Goal: Task Accomplishment & Management: Manage account settings

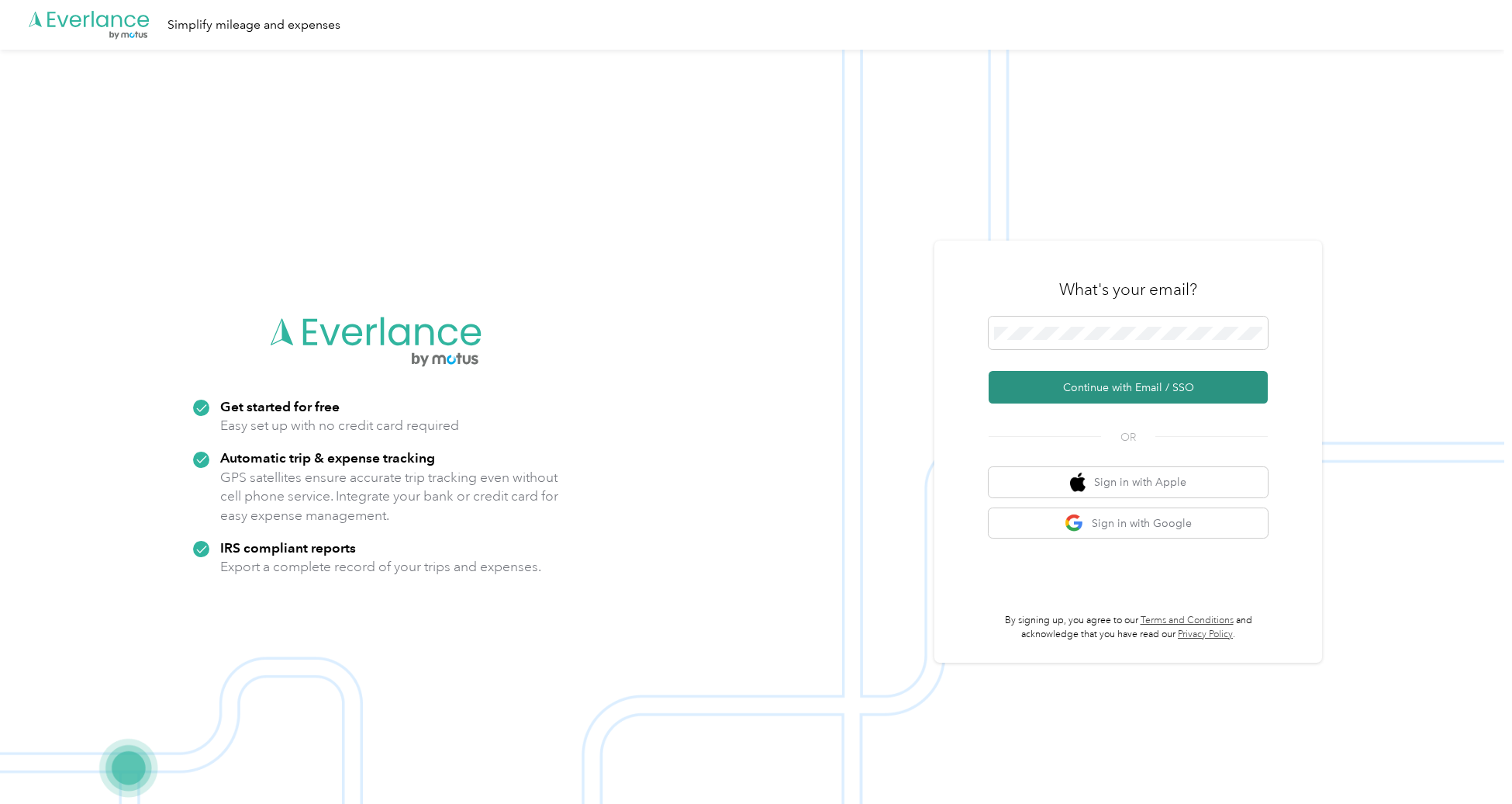
click at [1119, 383] on button "Continue with Email / SSO" at bounding box center [1128, 387] width 279 height 32
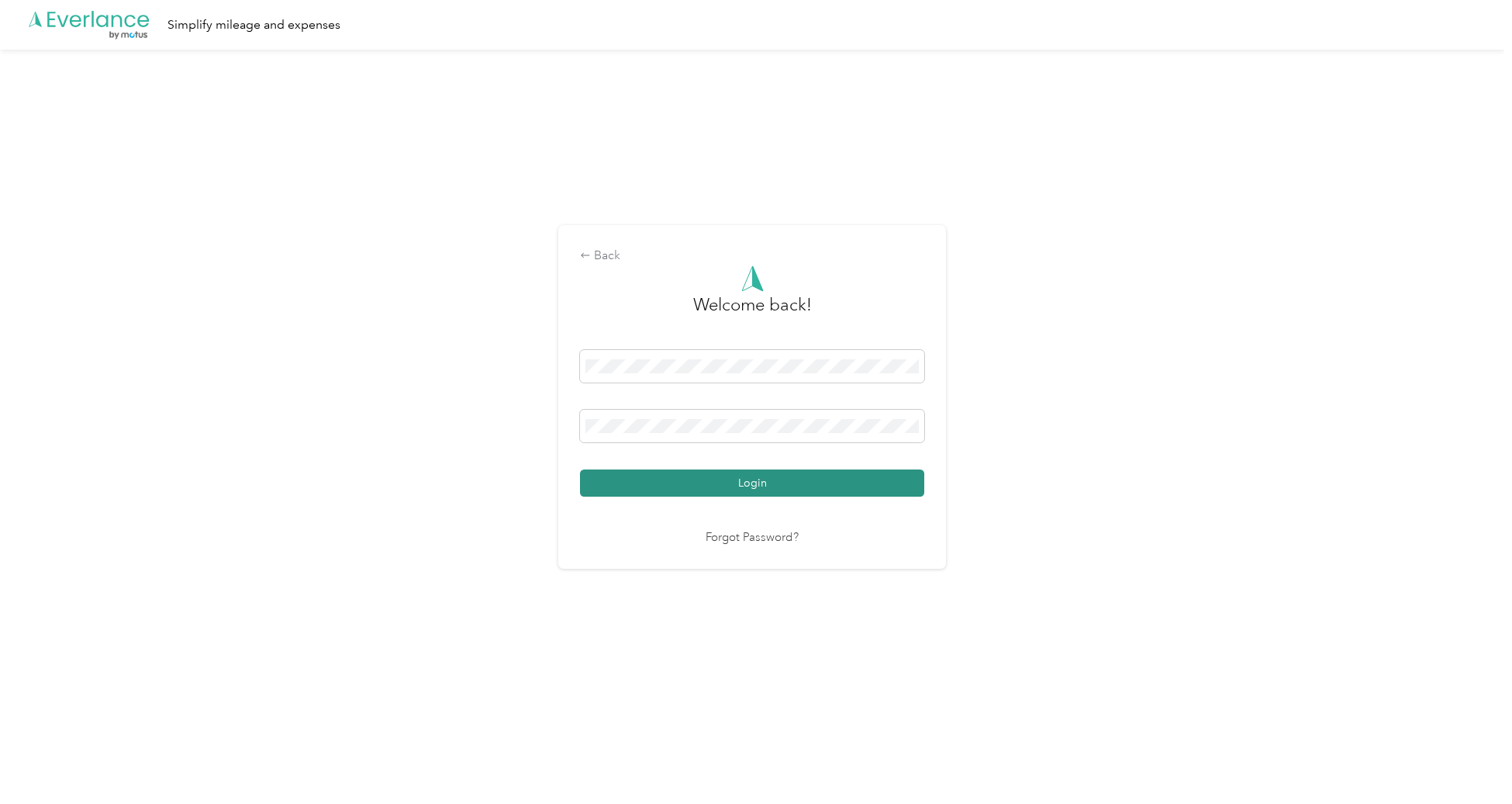
click at [703, 485] on button "Login" at bounding box center [752, 483] width 344 height 27
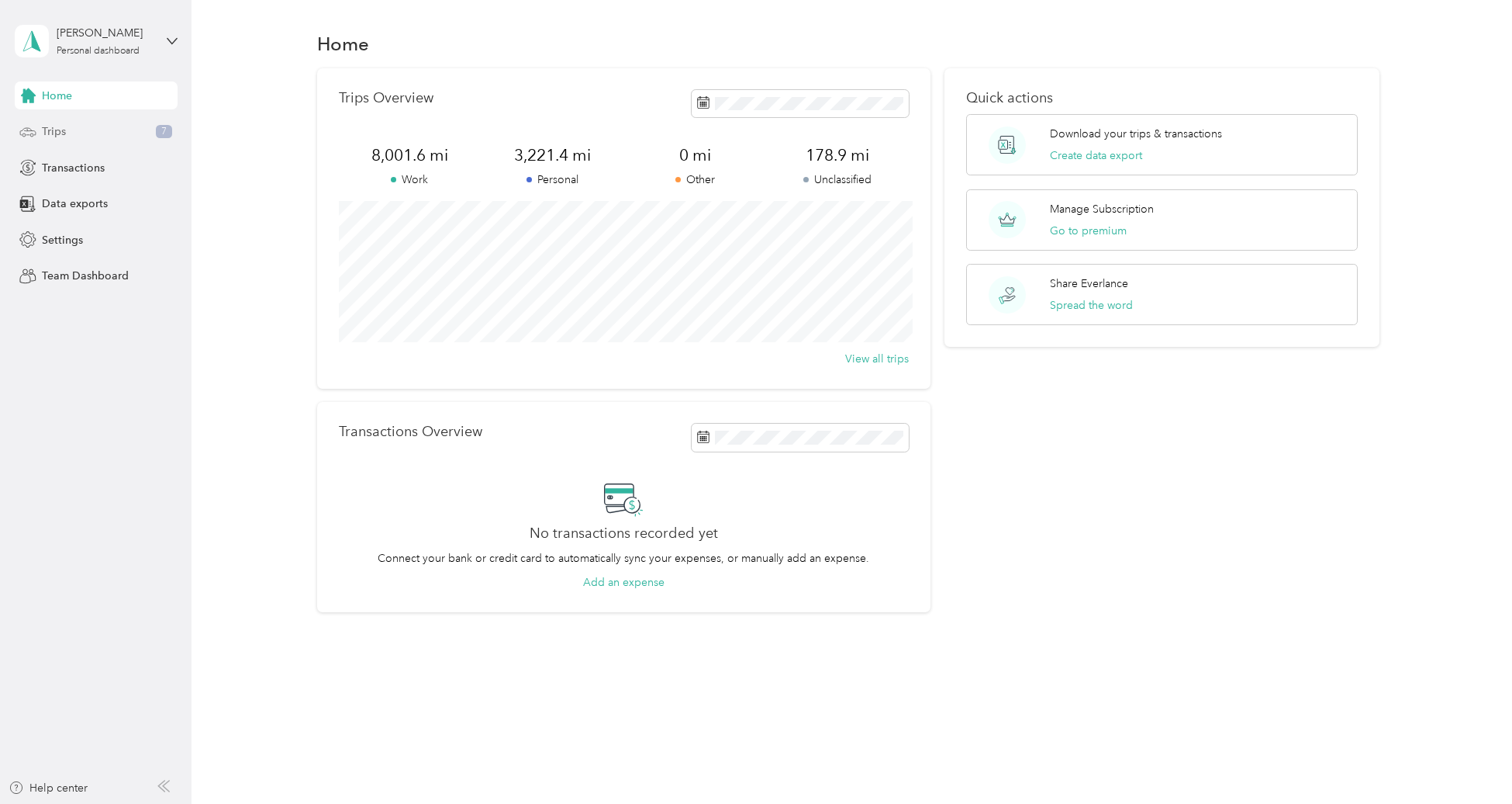
click at [103, 133] on div "Trips 7" at bounding box center [96, 132] width 163 height 28
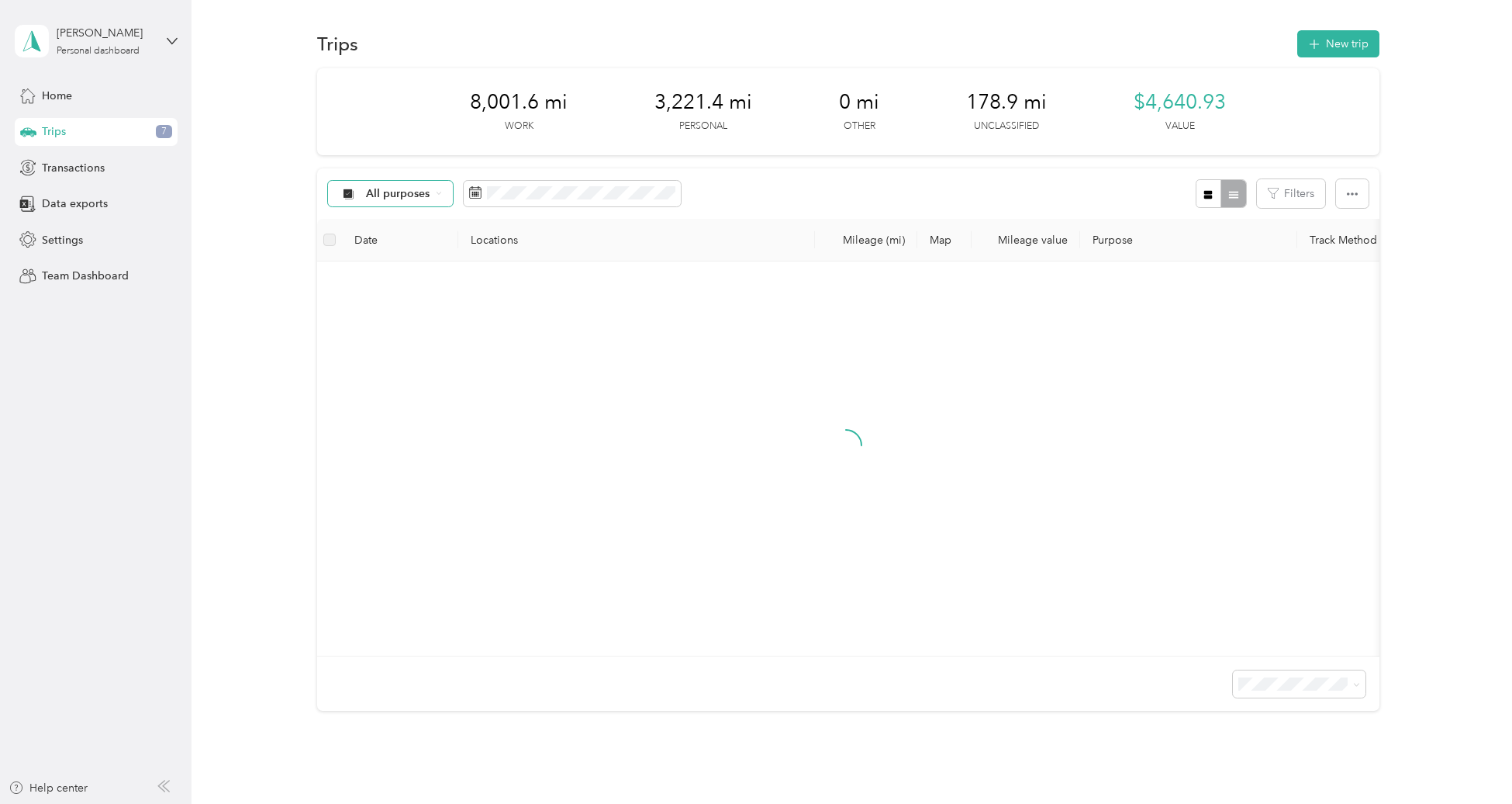
click at [413, 191] on span "All purposes" at bounding box center [398, 193] width 65 height 11
click at [387, 248] on span "Unclassified" at bounding box center [403, 249] width 75 height 16
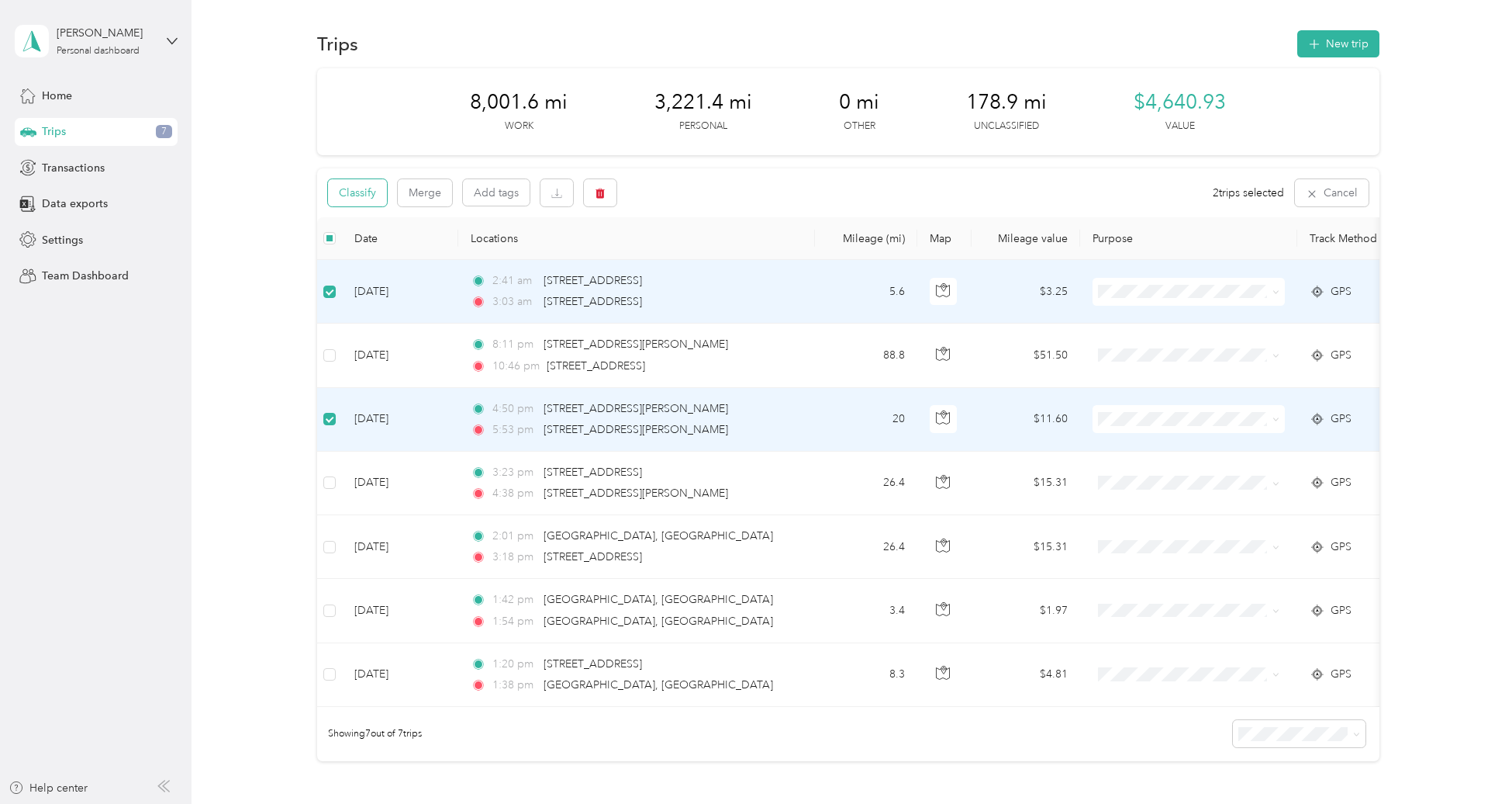
click at [356, 191] on button "Classify" at bounding box center [357, 193] width 59 height 27
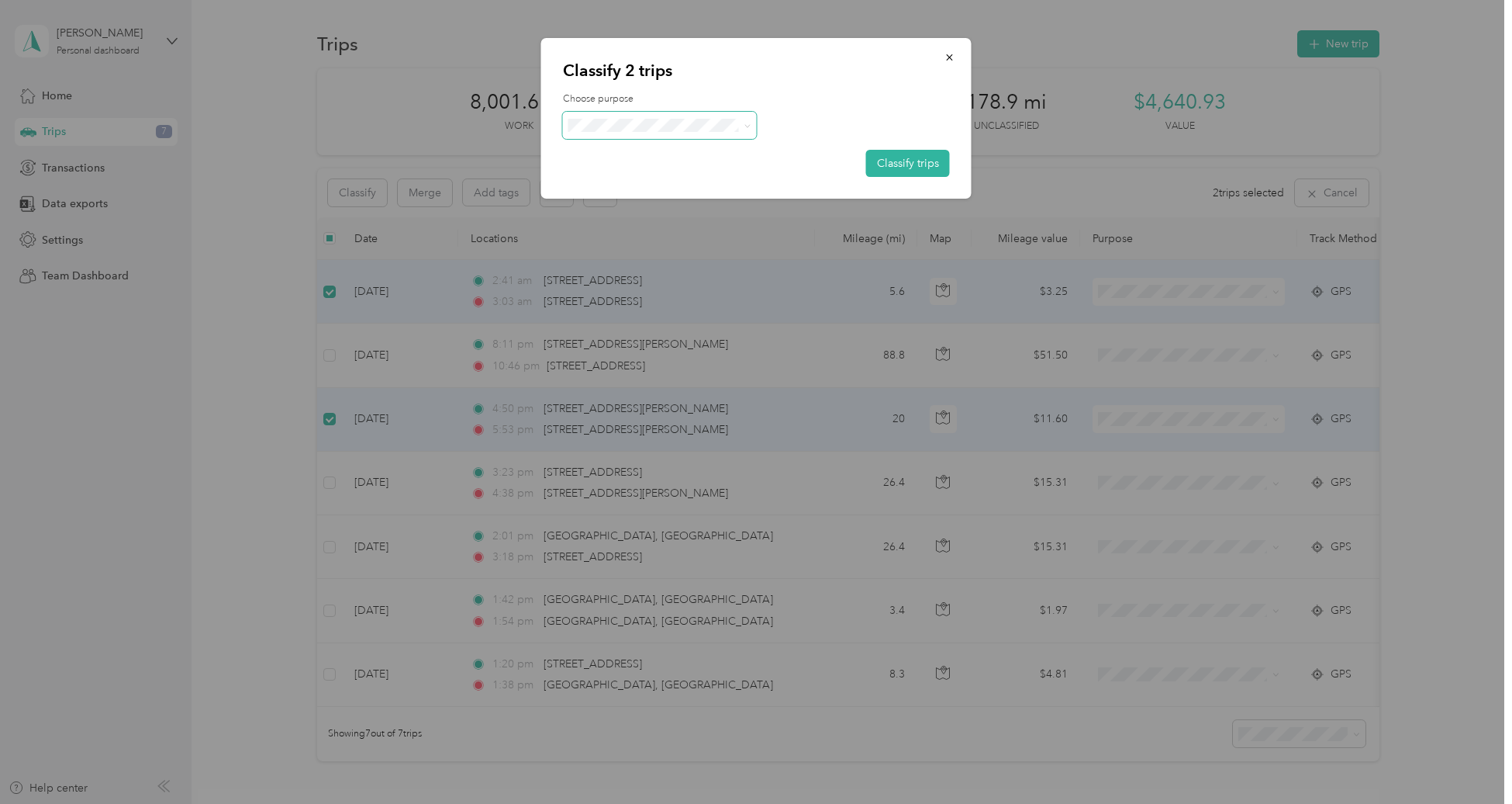
click at [586, 112] on span at bounding box center [660, 125] width 194 height 27
click at [592, 114] on span at bounding box center [660, 125] width 194 height 27
click at [611, 179] on span "Personal" at bounding box center [673, 181] width 145 height 16
click at [933, 164] on button "Classify trips" at bounding box center [908, 163] width 84 height 27
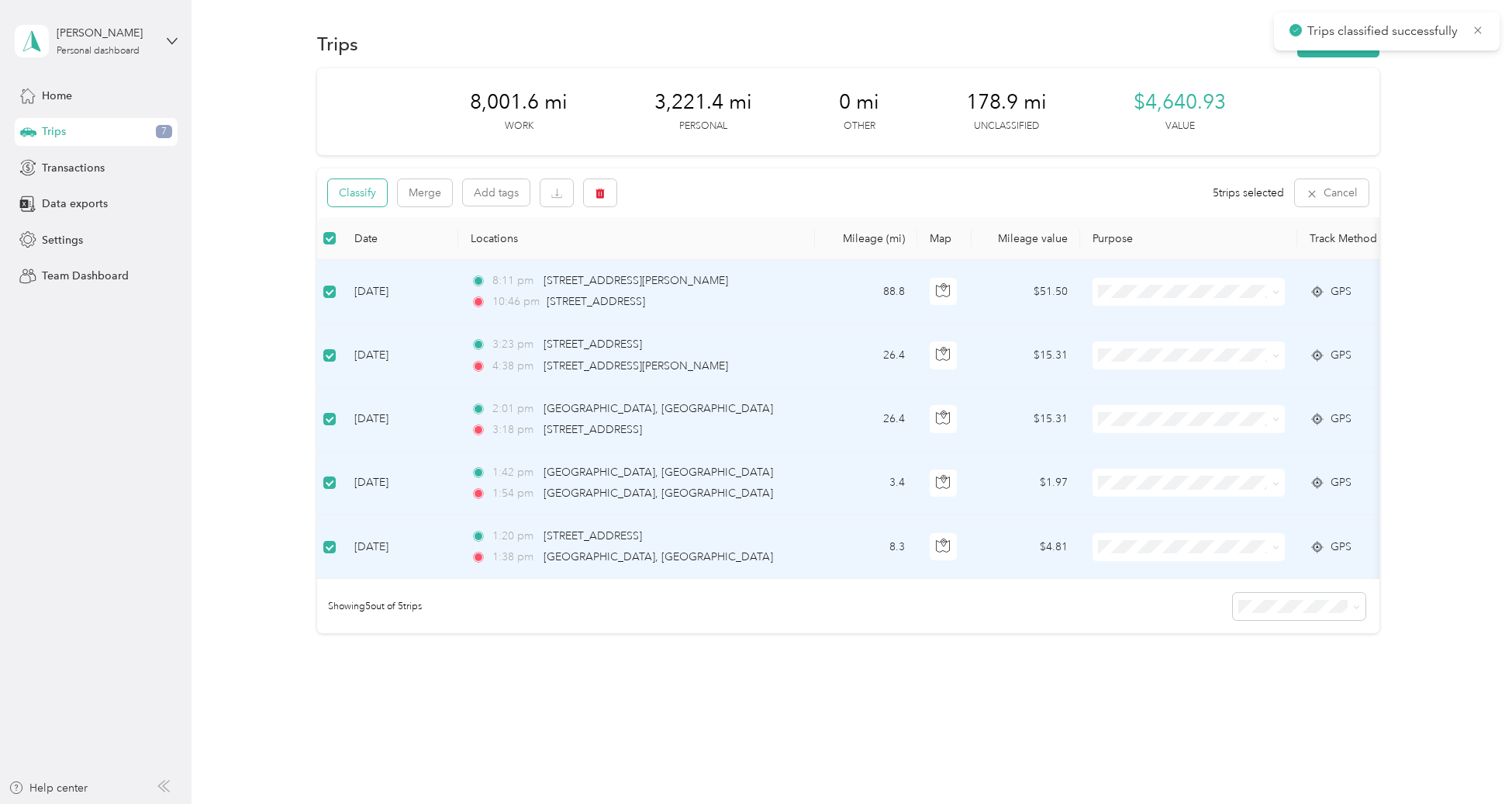
click at [359, 193] on button "Classify" at bounding box center [357, 193] width 59 height 27
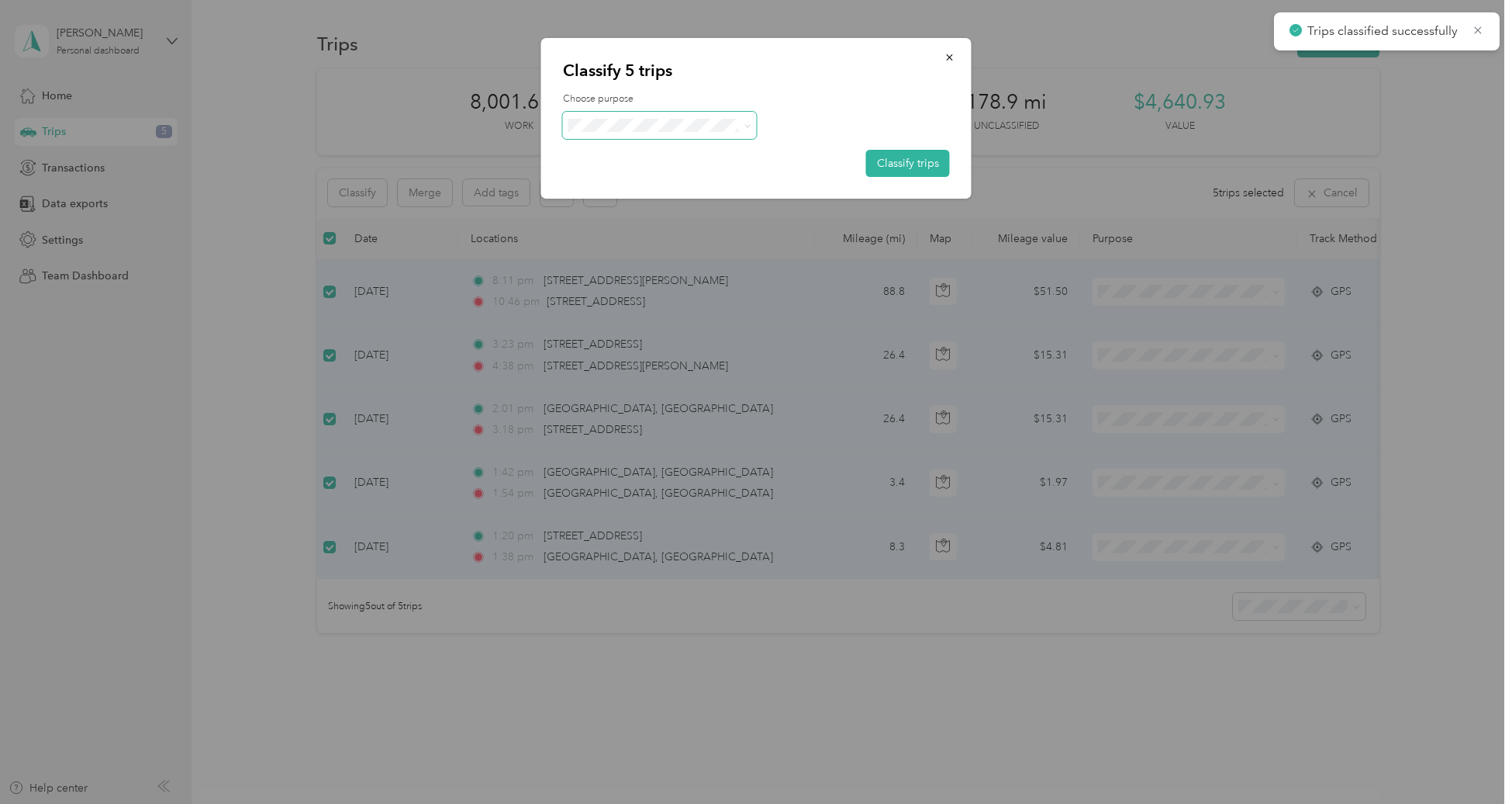
click at [653, 116] on span at bounding box center [660, 125] width 194 height 27
click at [637, 208] on span "Doordash" at bounding box center [673, 208] width 145 height 16
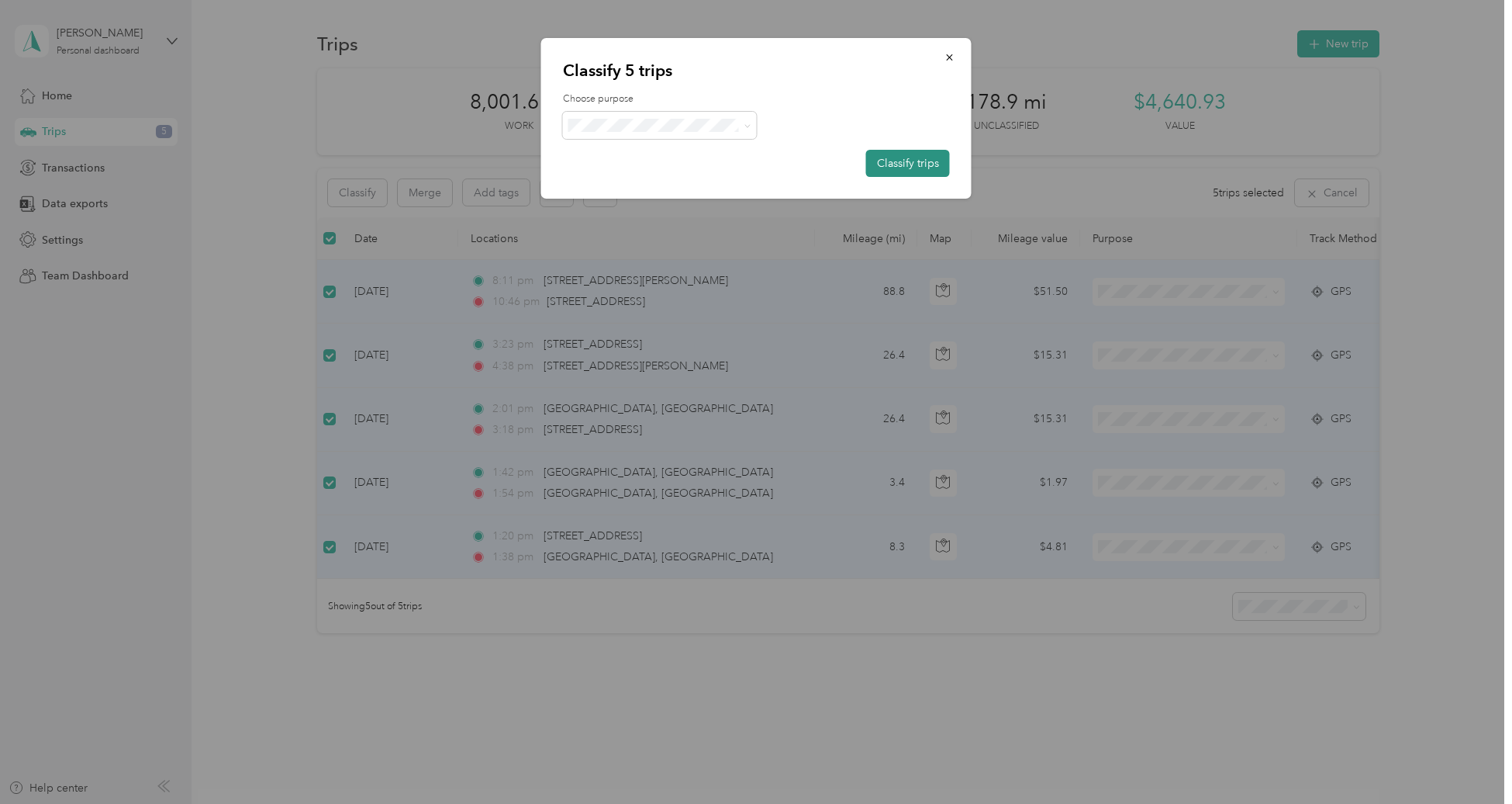
click at [904, 173] on button "Classify trips" at bounding box center [908, 163] width 84 height 27
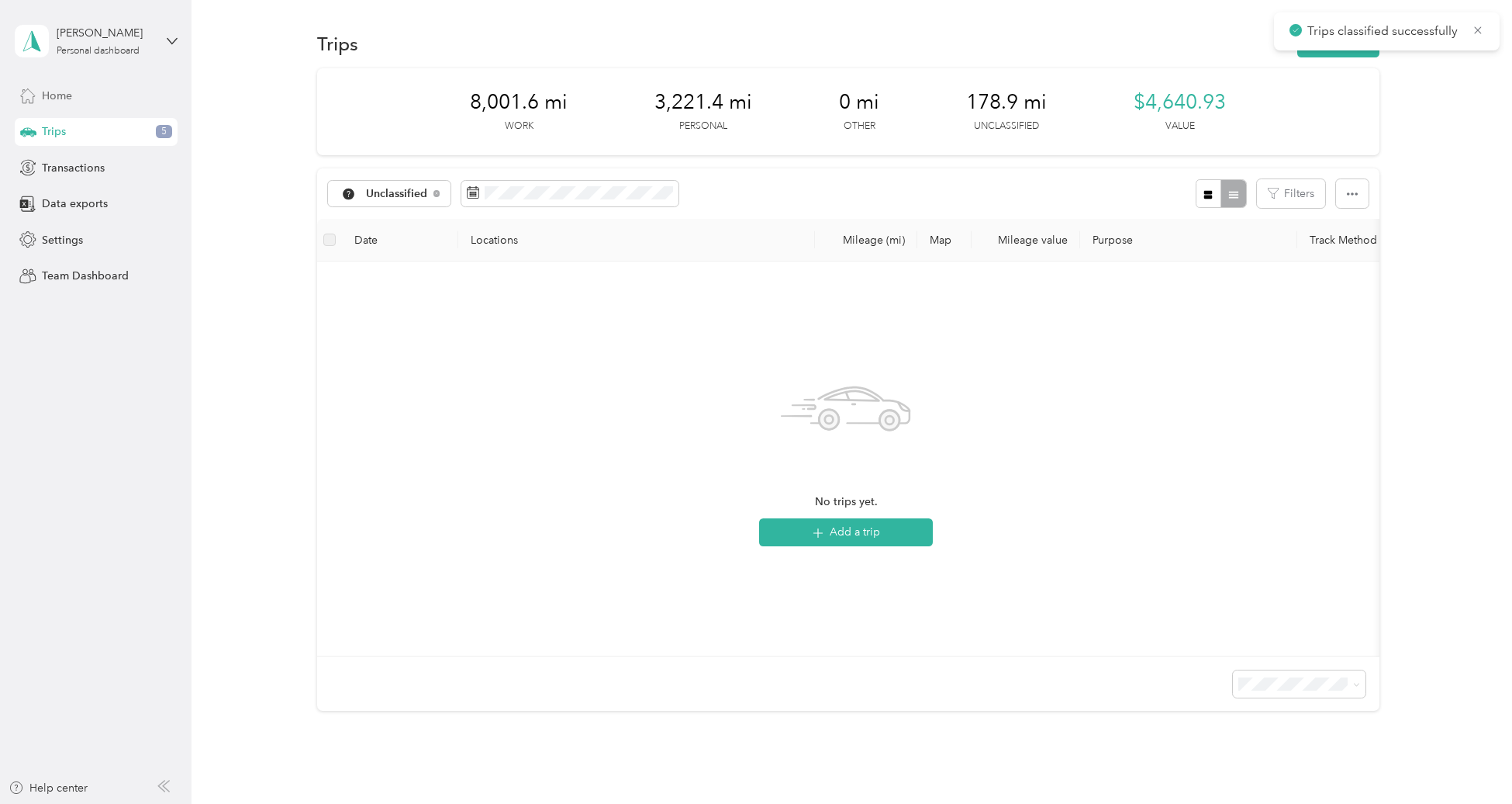
click at [76, 102] on div "Home" at bounding box center [96, 95] width 163 height 28
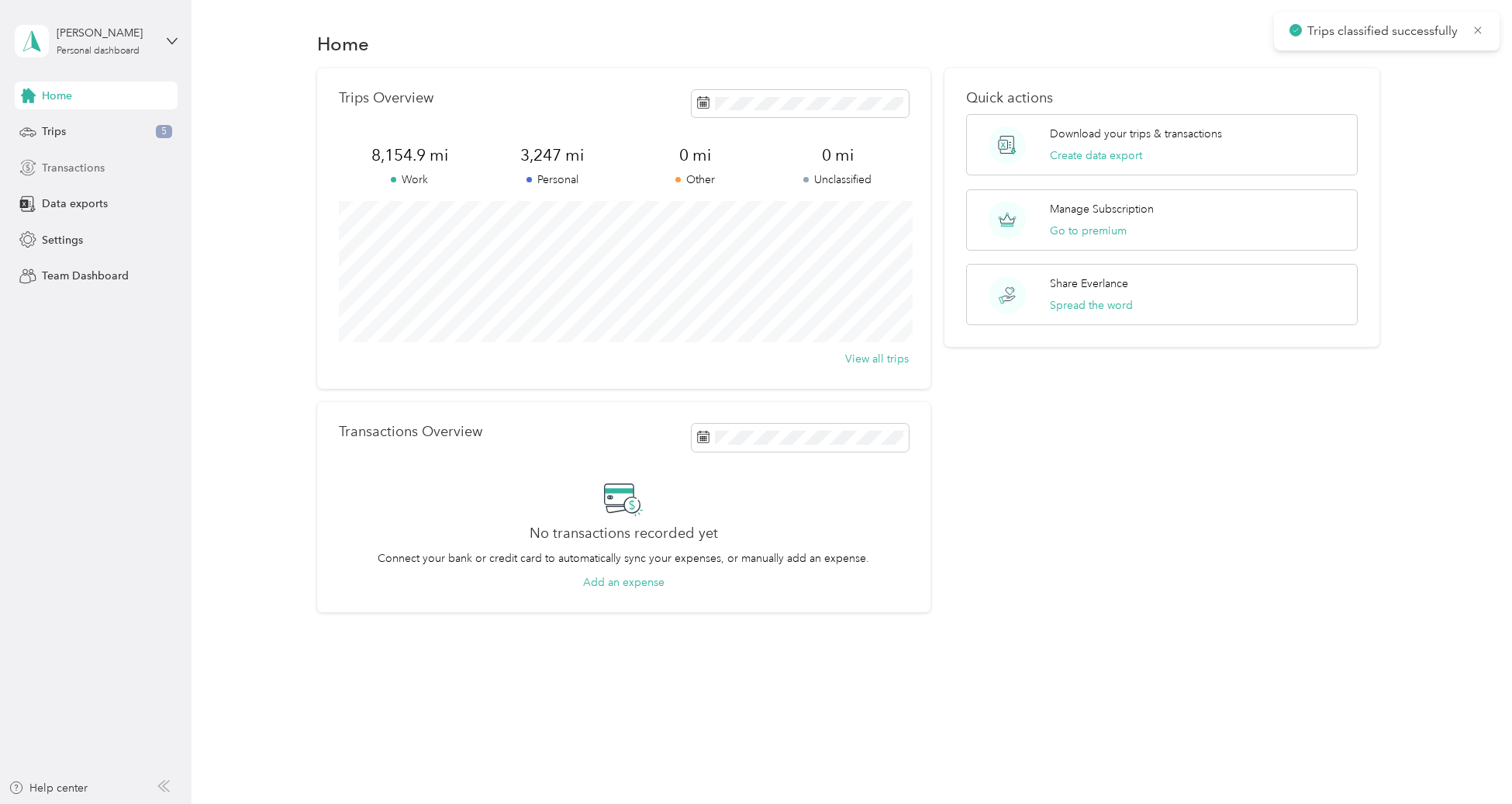
click at [74, 171] on span "Transactions" at bounding box center [74, 168] width 63 height 16
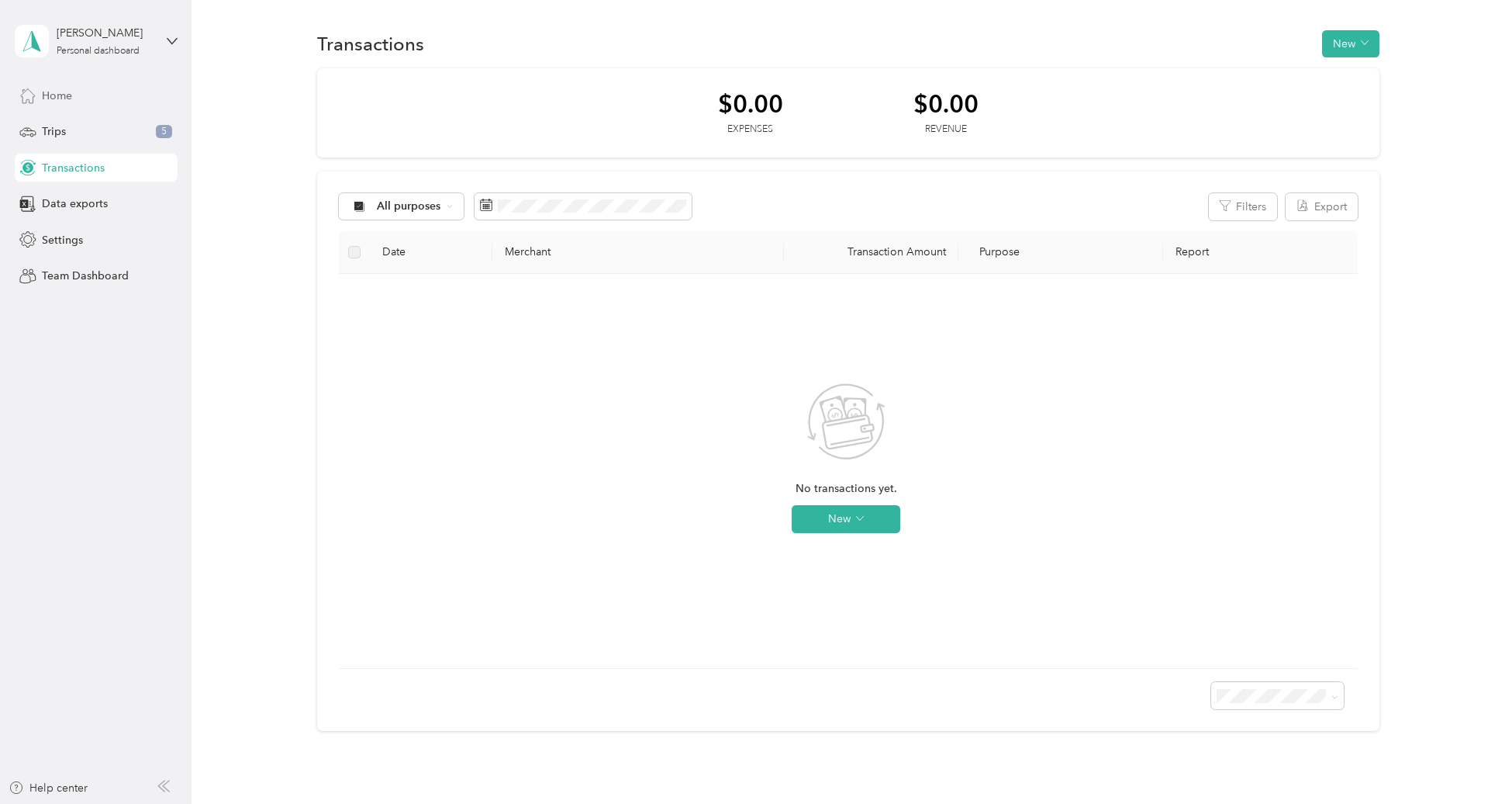
click at [68, 97] on span "Home" at bounding box center [57, 95] width 30 height 16
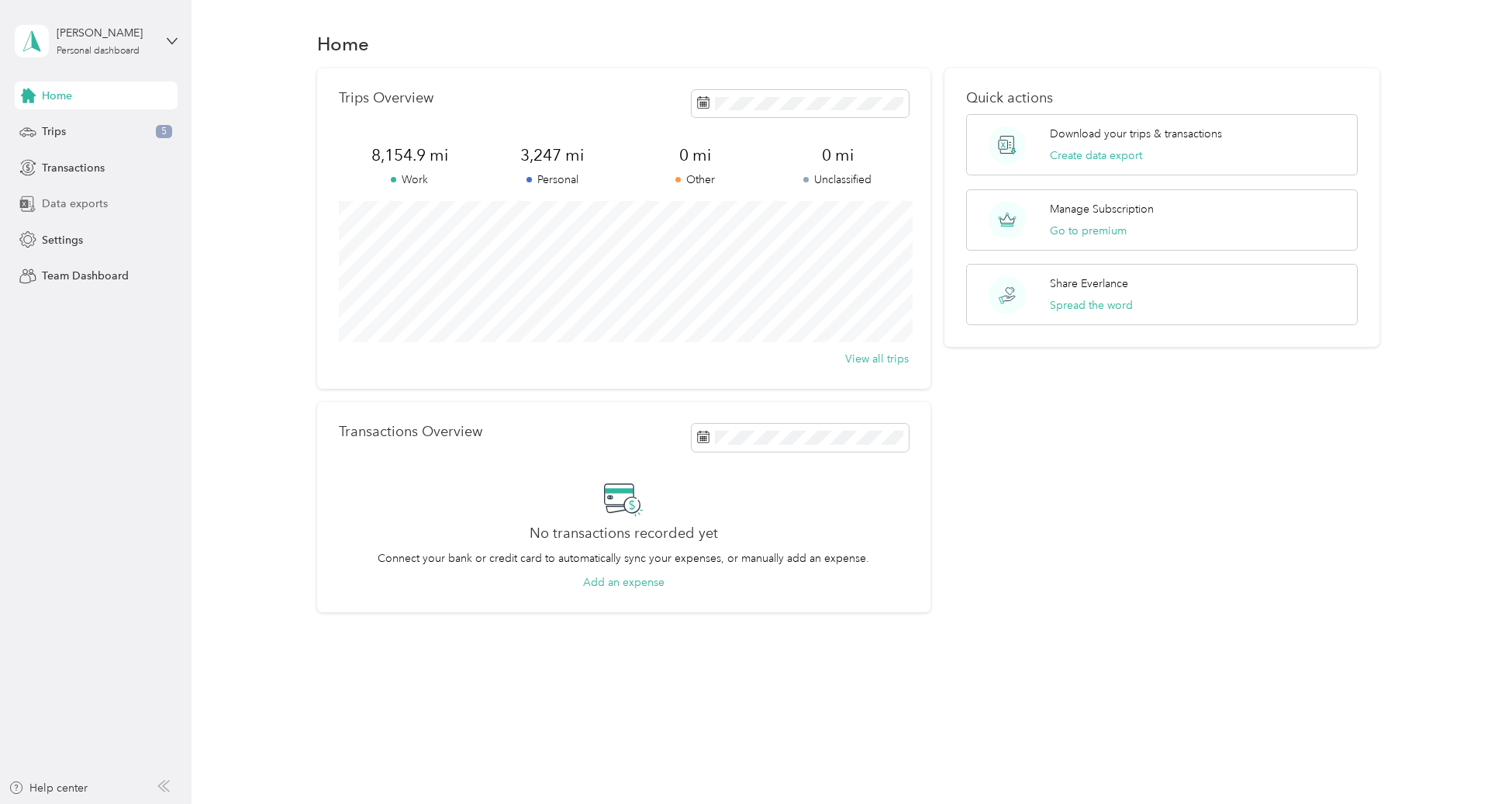
click at [68, 206] on span "Data exports" at bounding box center [75, 204] width 66 height 16
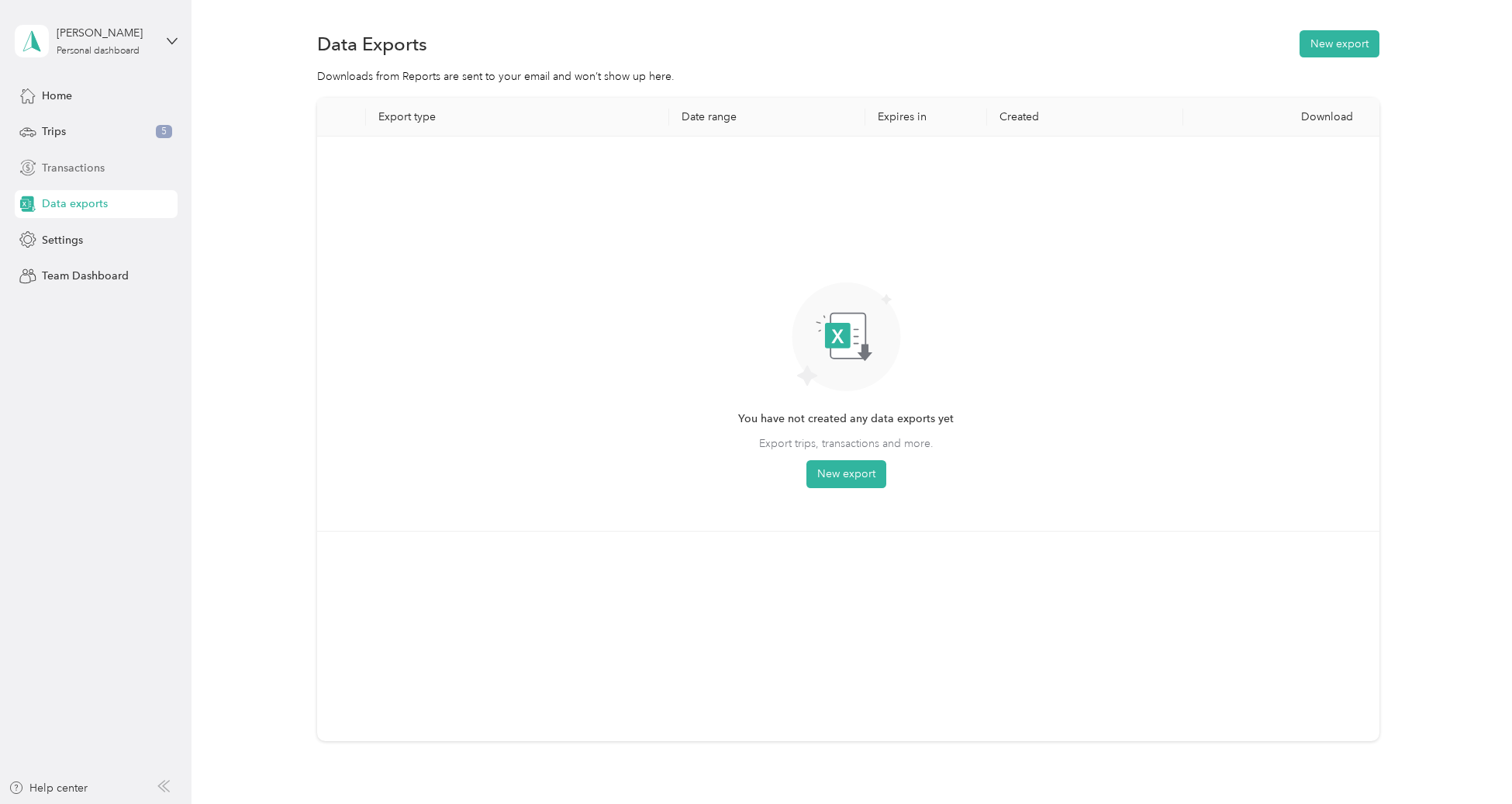
click at [76, 166] on span "Transactions" at bounding box center [74, 168] width 63 height 16
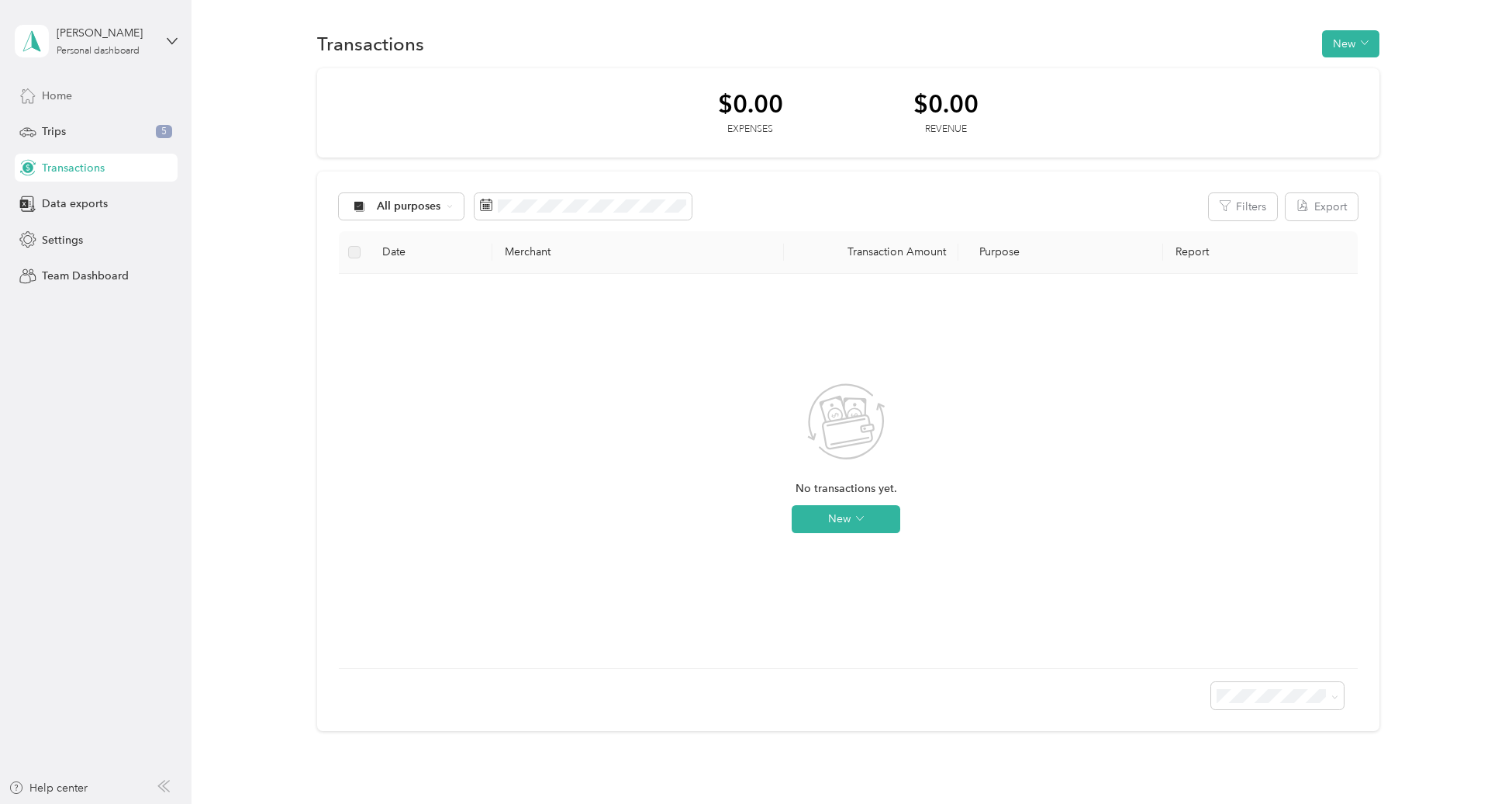
click at [63, 91] on span "Home" at bounding box center [57, 95] width 30 height 16
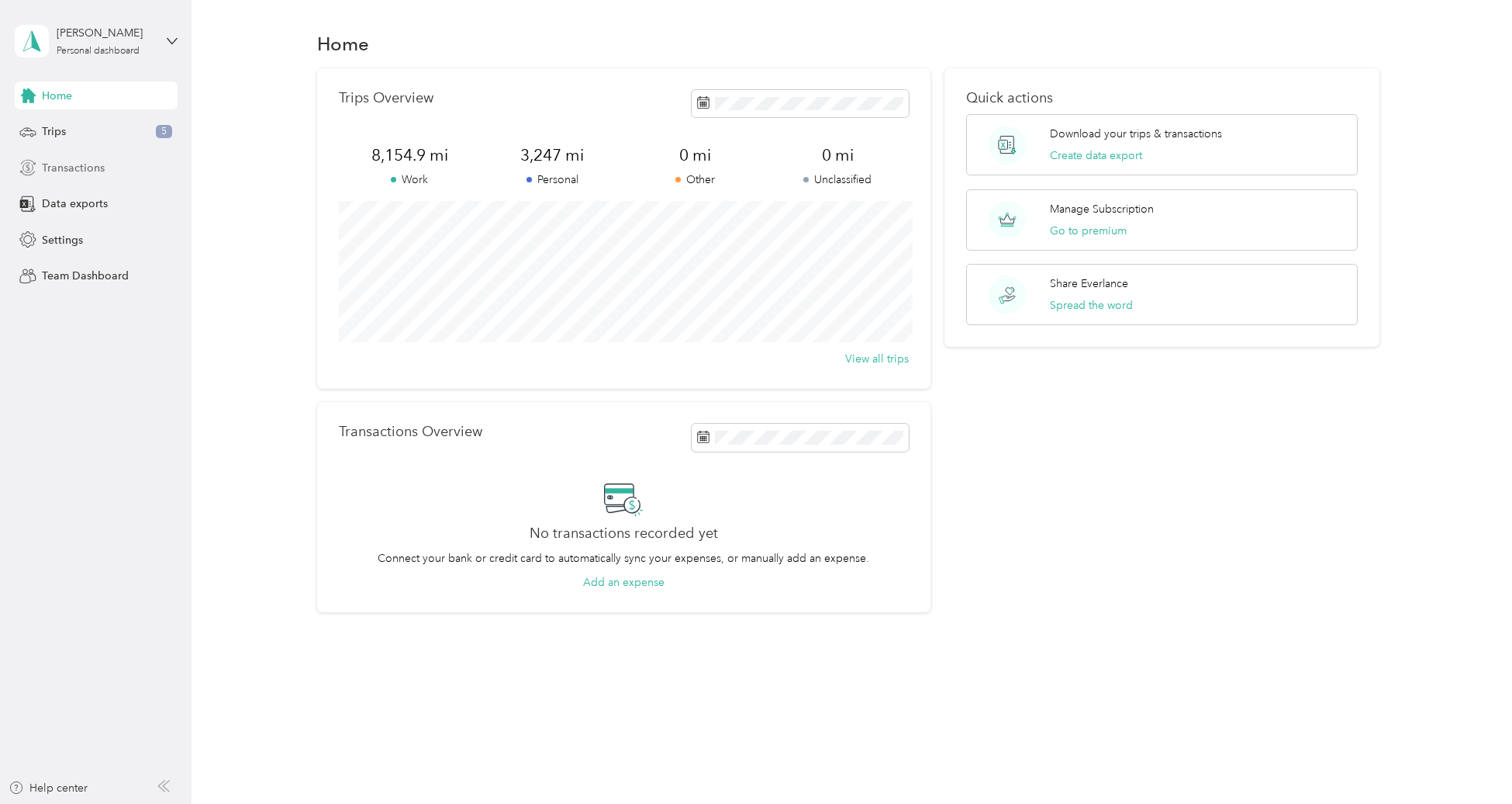
click at [63, 164] on span "Transactions" at bounding box center [74, 168] width 63 height 16
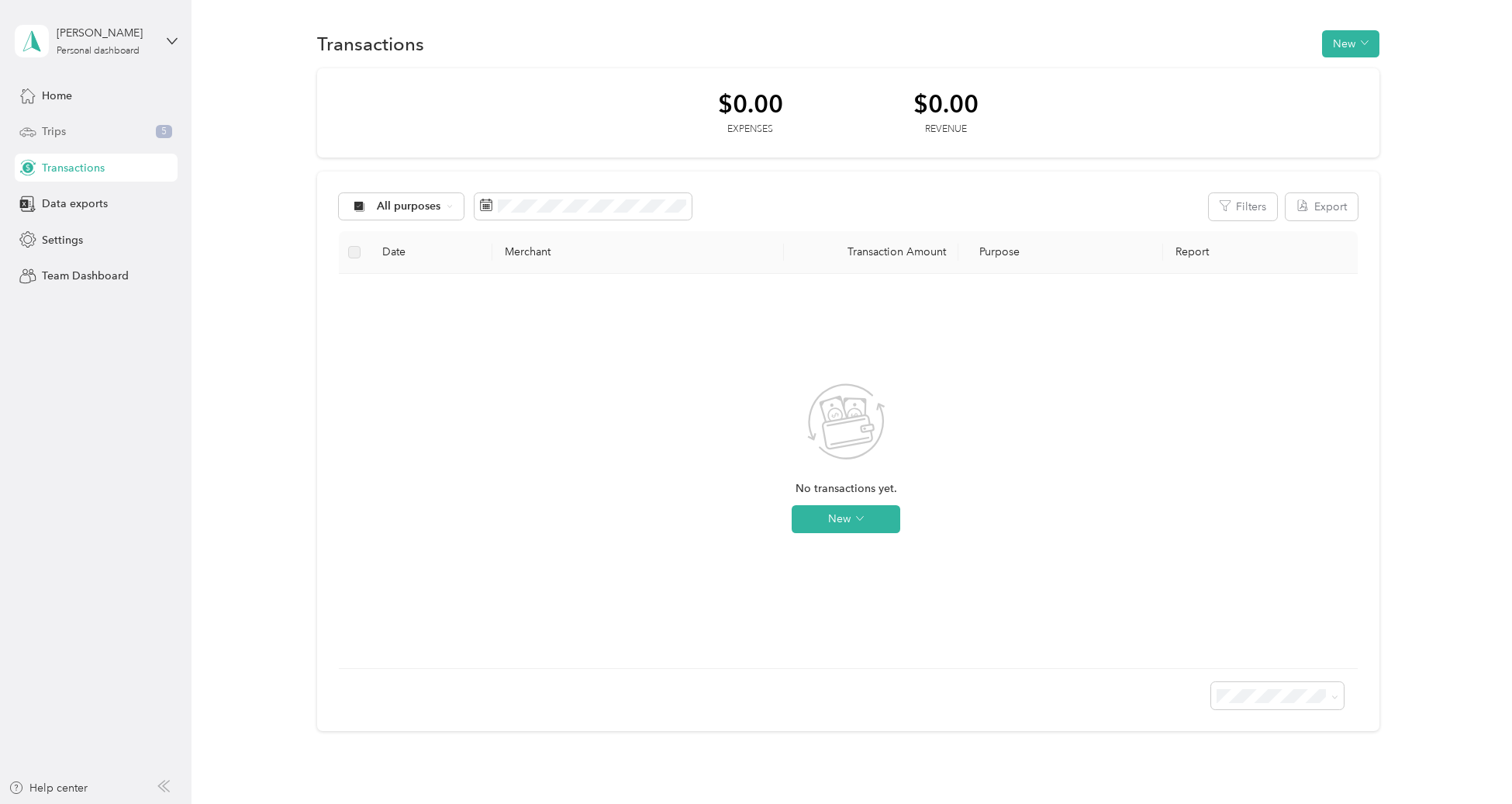
click at [65, 134] on span "Trips" at bounding box center [54, 132] width 24 height 16
